Goal: Information Seeking & Learning: Learn about a topic

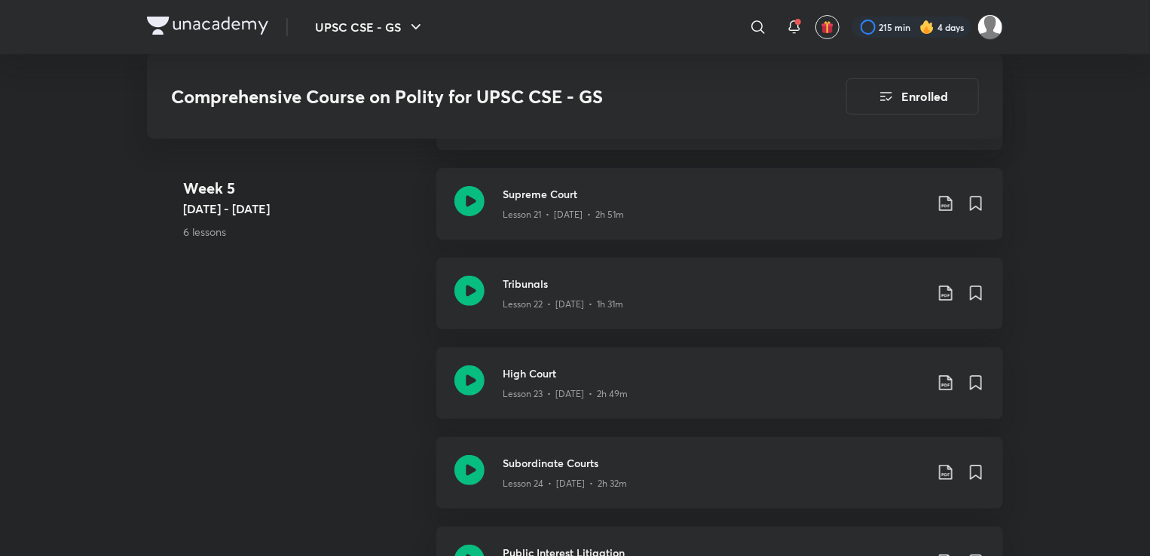
scroll to position [2611, 0]
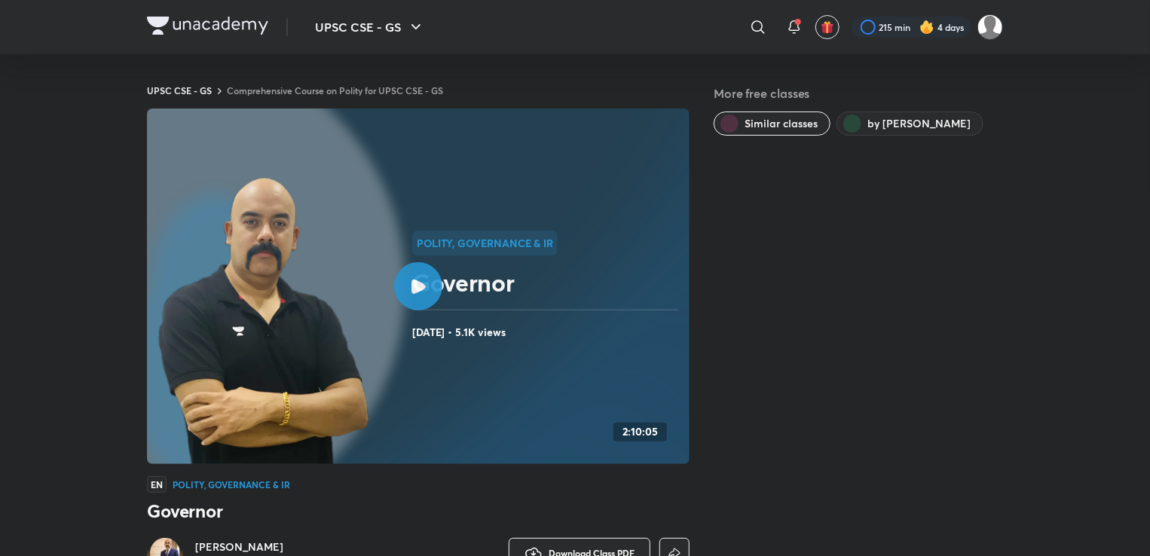
click at [329, 323] on img at bounding box center [264, 322] width 216 height 295
